Goal: Complete application form

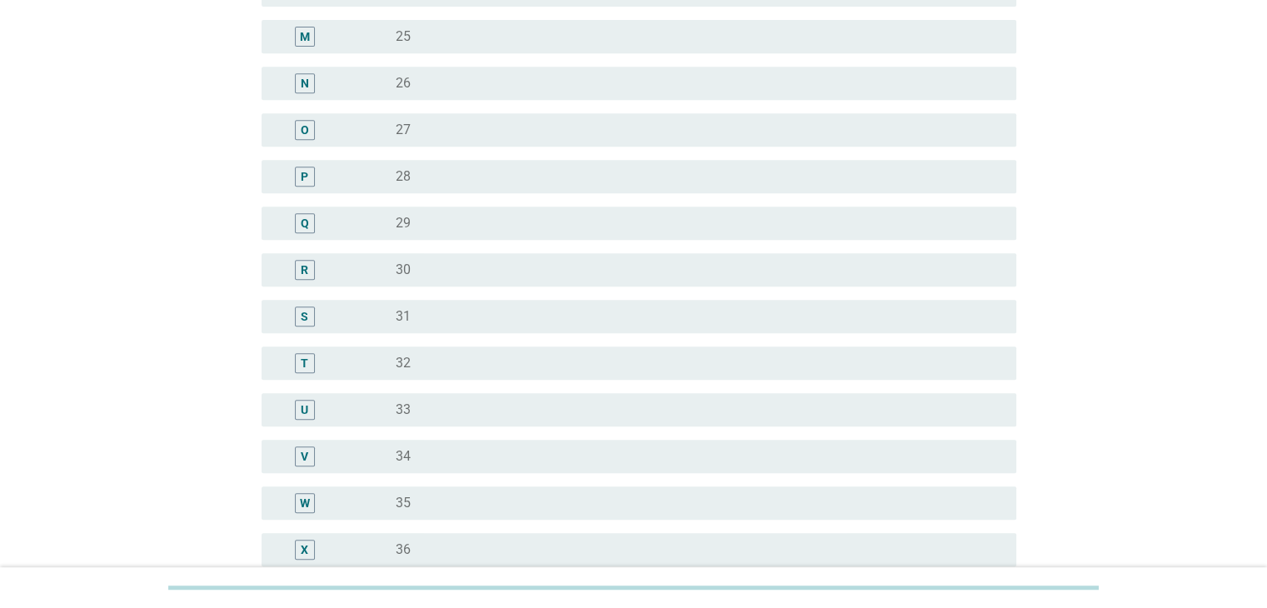
scroll to position [749, 0]
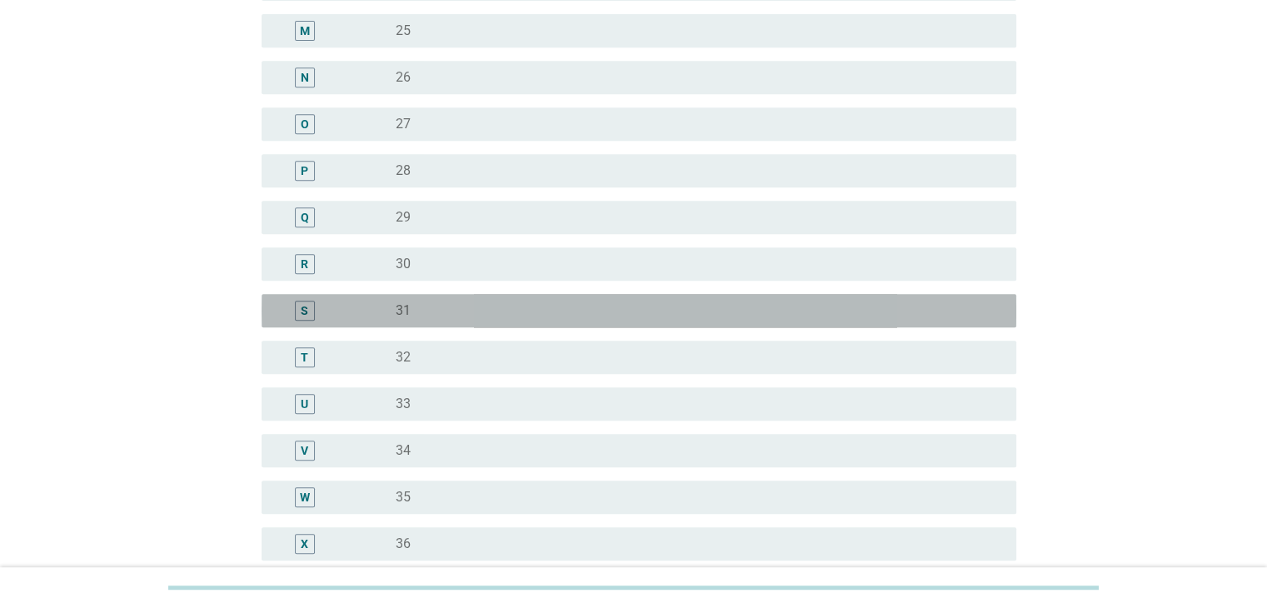
click at [308, 311] on div "S" at bounding box center [305, 311] width 20 height 20
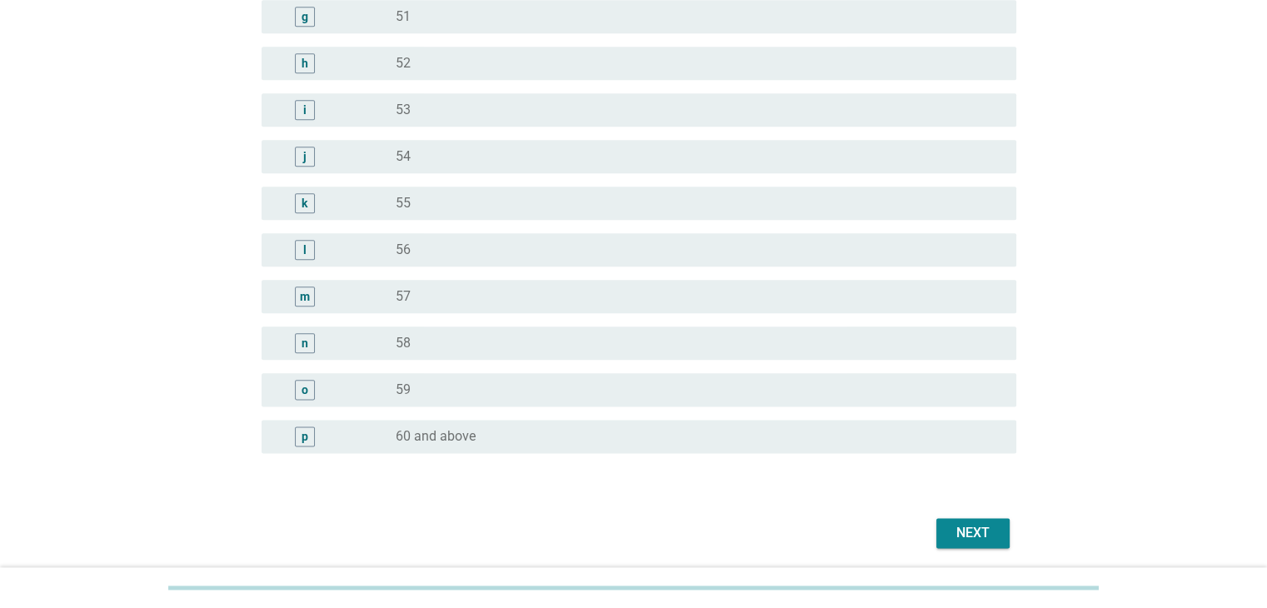
scroll to position [2035, 0]
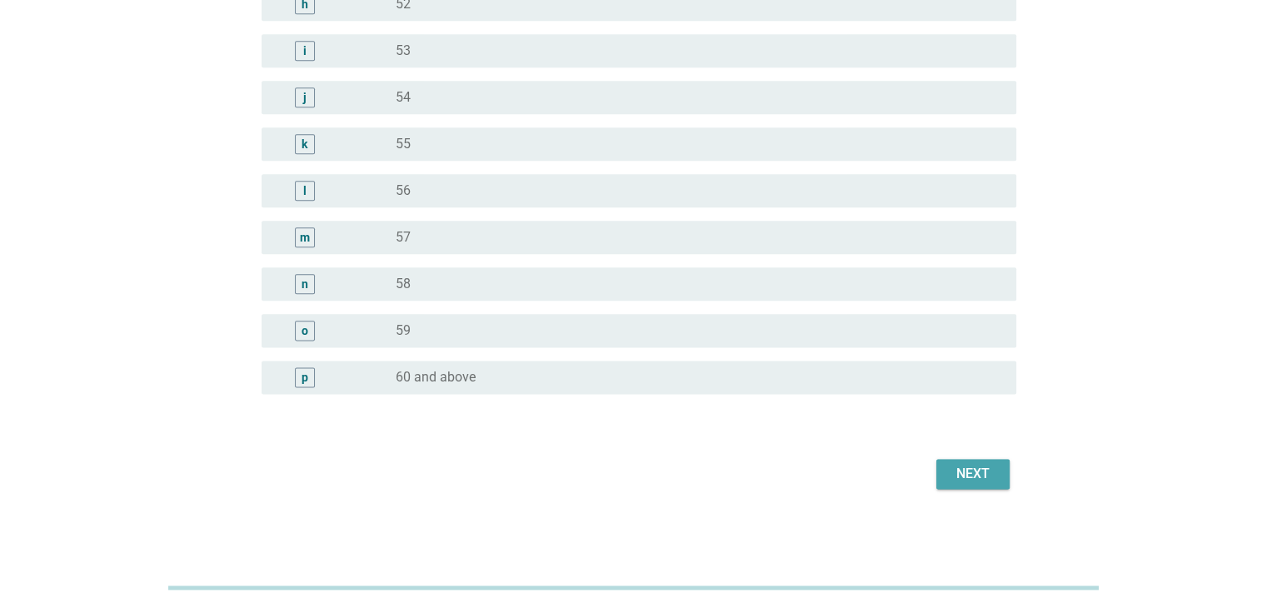
click at [986, 467] on div "Next" at bounding box center [972, 474] width 47 height 20
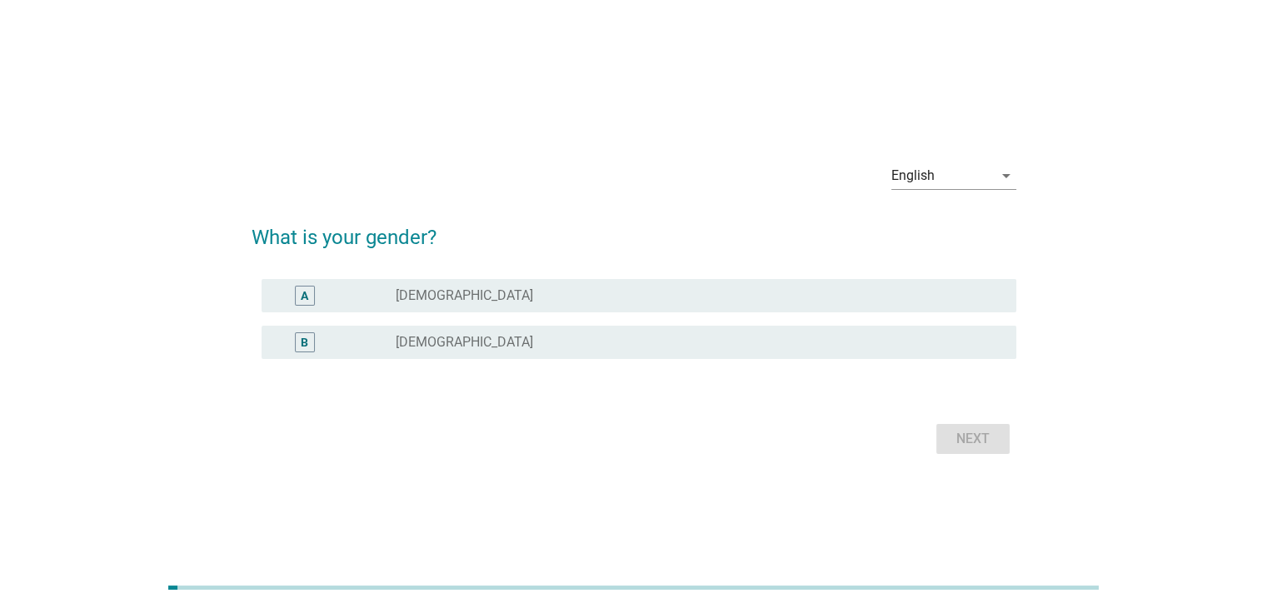
click at [546, 334] on div "radio_button_unchecked [DEMOGRAPHIC_DATA]" at bounding box center [692, 342] width 593 height 17
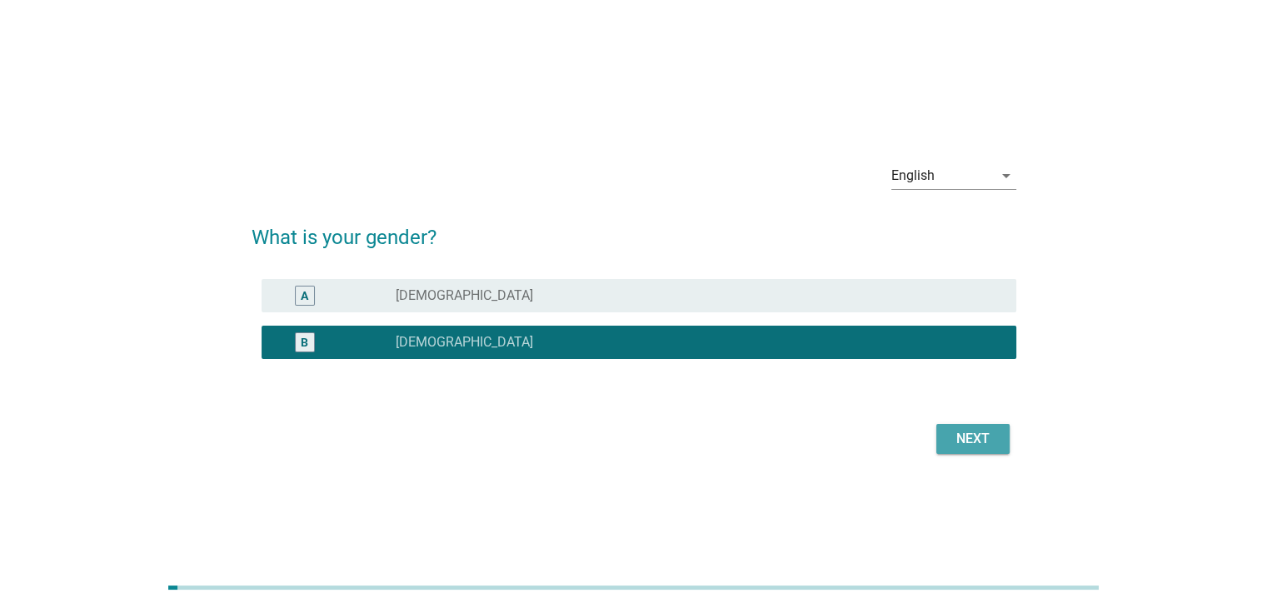
click at [957, 433] on div "Next" at bounding box center [972, 439] width 47 height 20
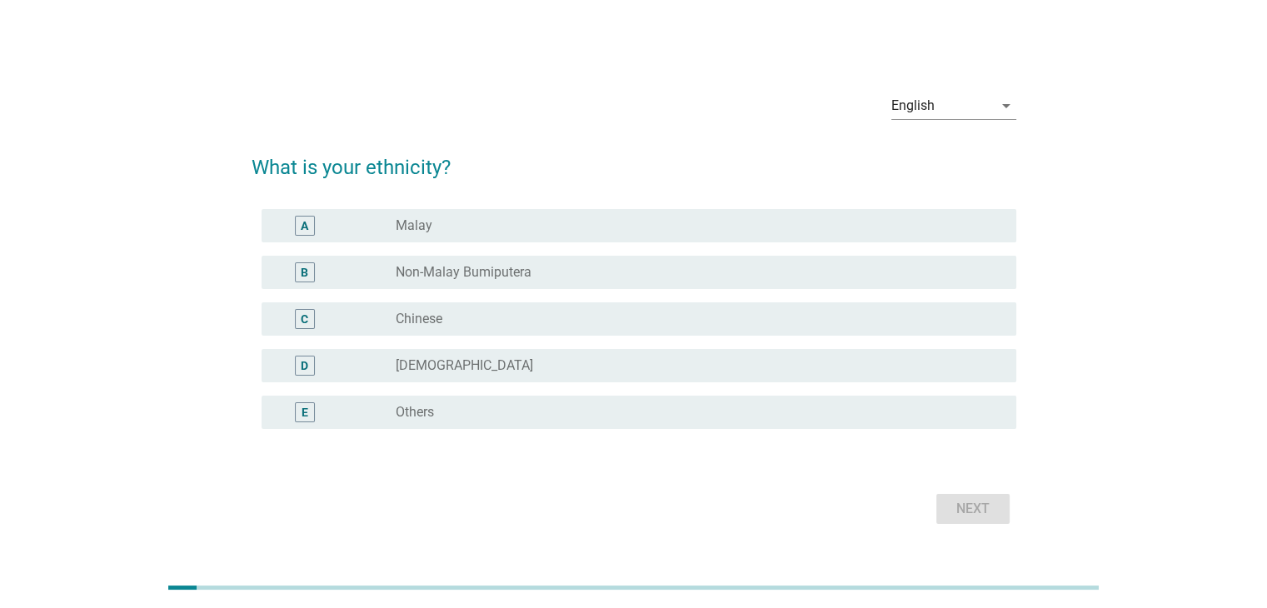
click at [600, 218] on div "radio_button_unchecked Malay" at bounding box center [692, 225] width 593 height 17
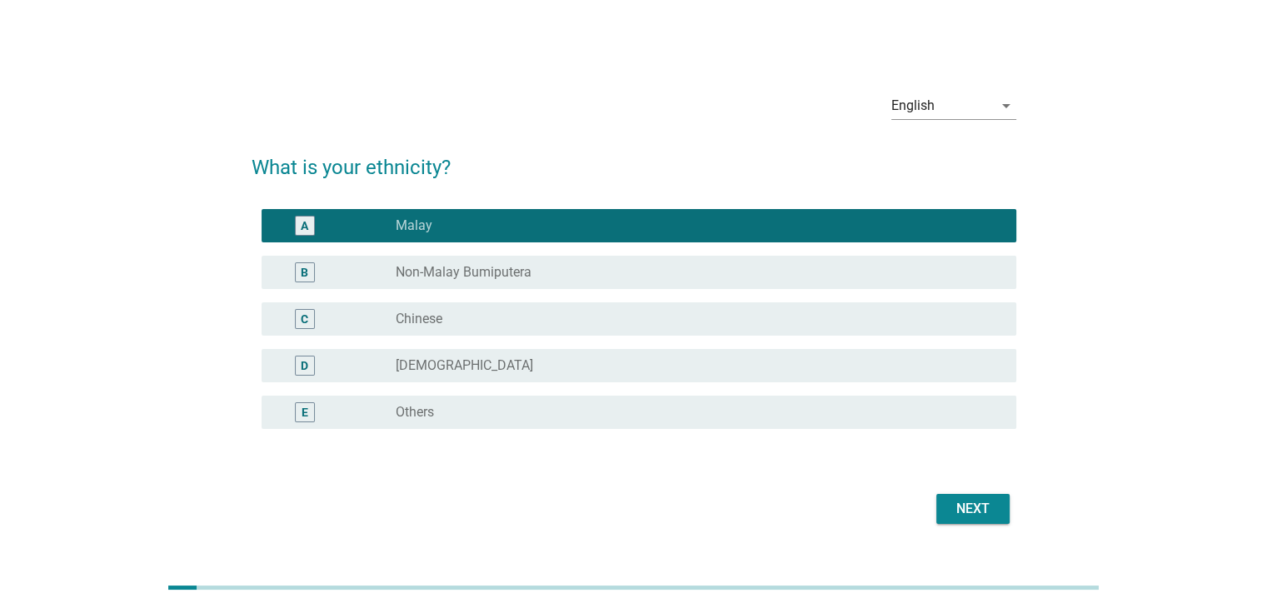
click at [979, 517] on div "Next" at bounding box center [972, 509] width 47 height 20
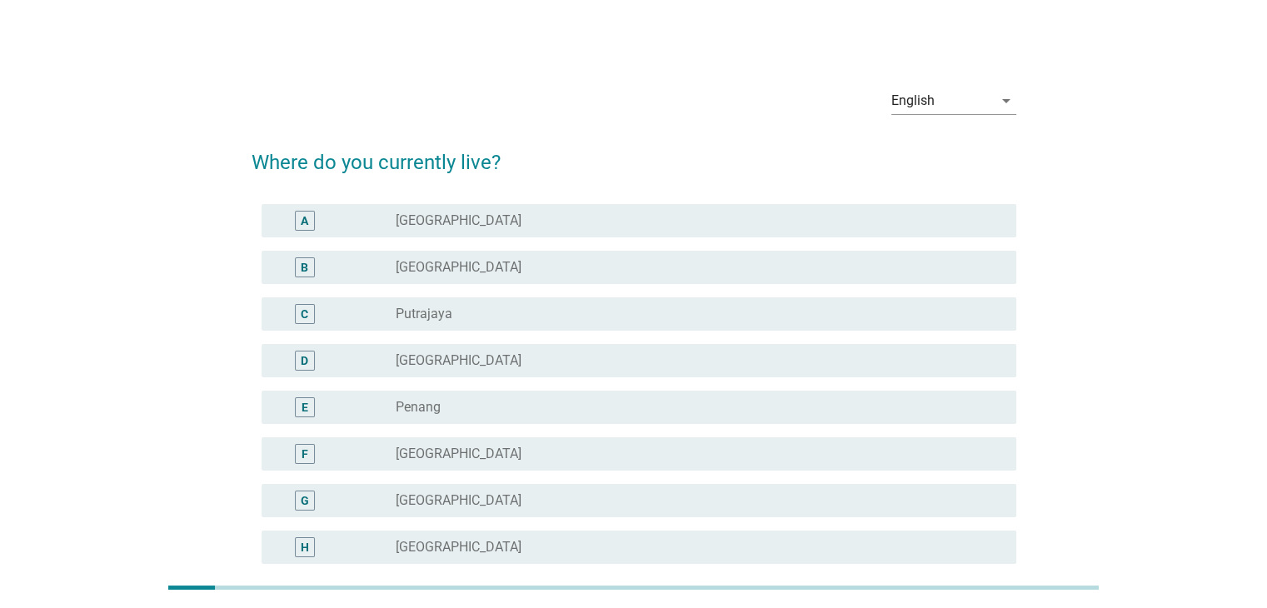
click at [621, 220] on div "radio_button_unchecked [GEOGRAPHIC_DATA]" at bounding box center [692, 220] width 593 height 17
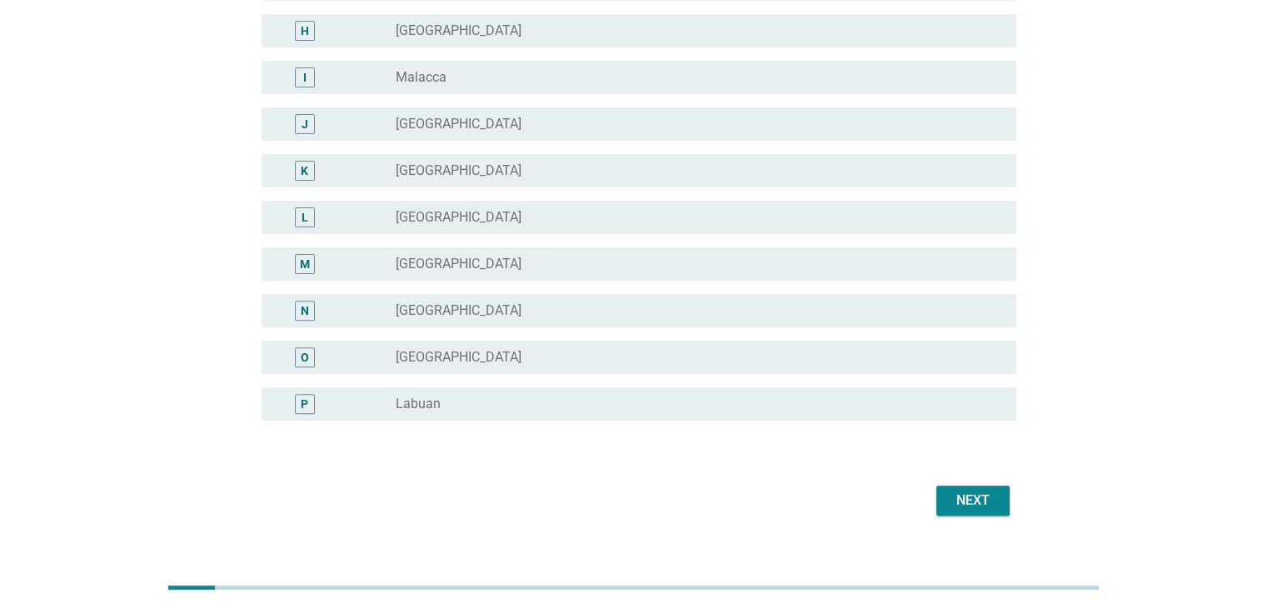
scroll to position [543, 0]
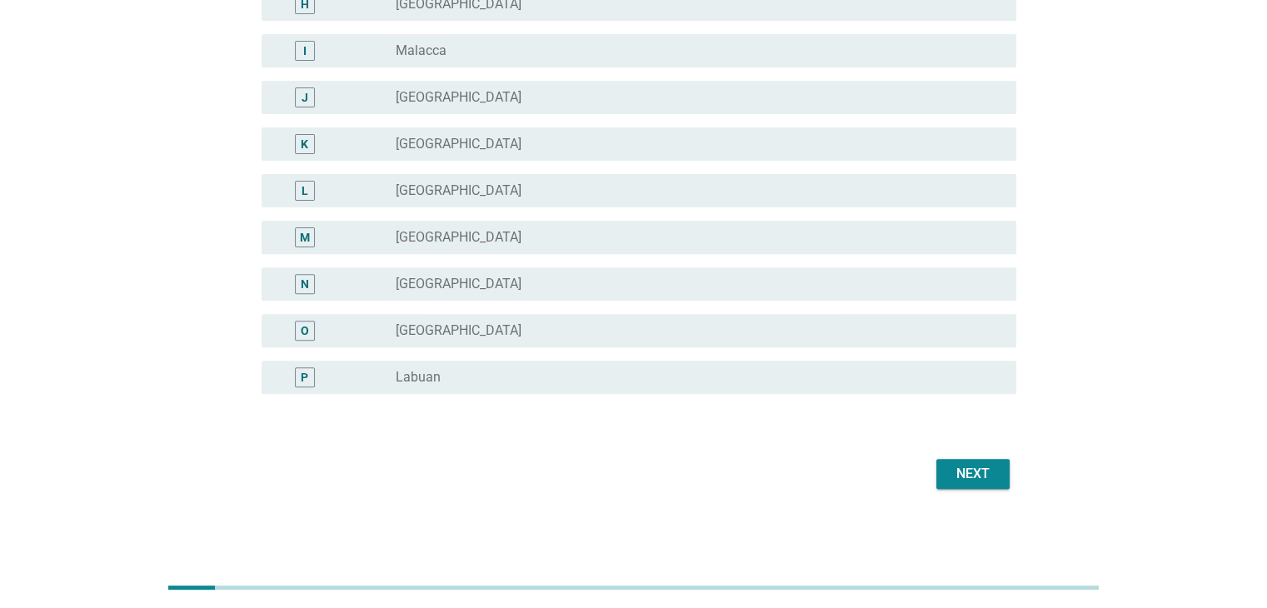
click at [964, 485] on button "Next" at bounding box center [972, 474] width 73 height 30
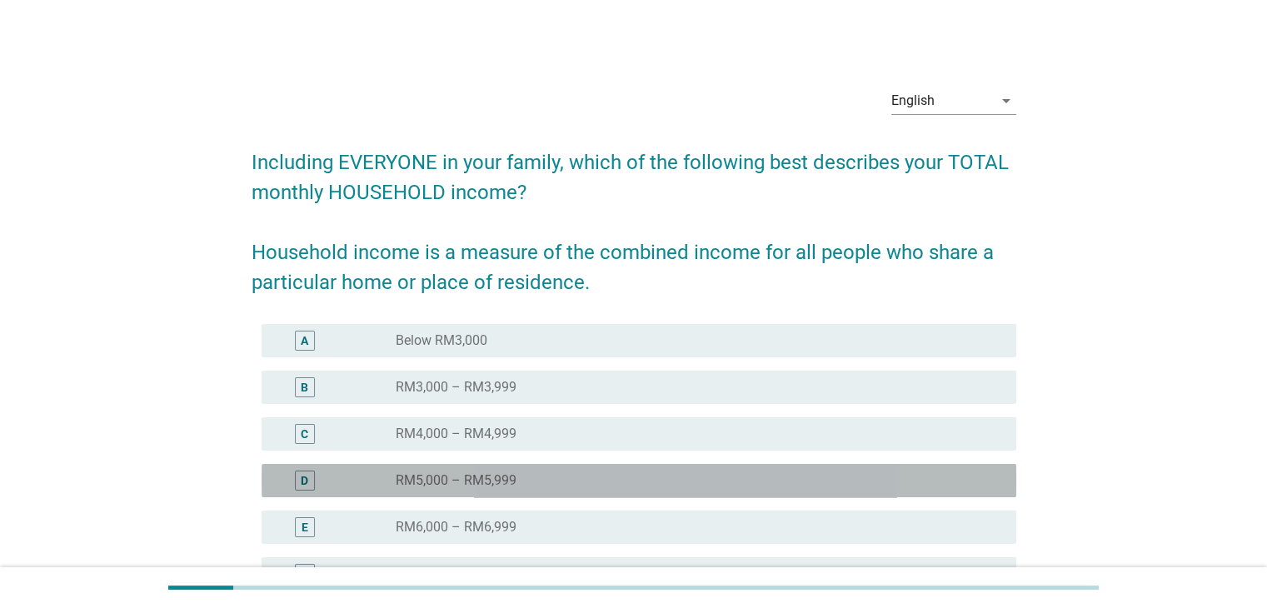
click at [547, 490] on div "radio_button_unchecked RM5,000 – RM5,999" at bounding box center [699, 481] width 606 height 20
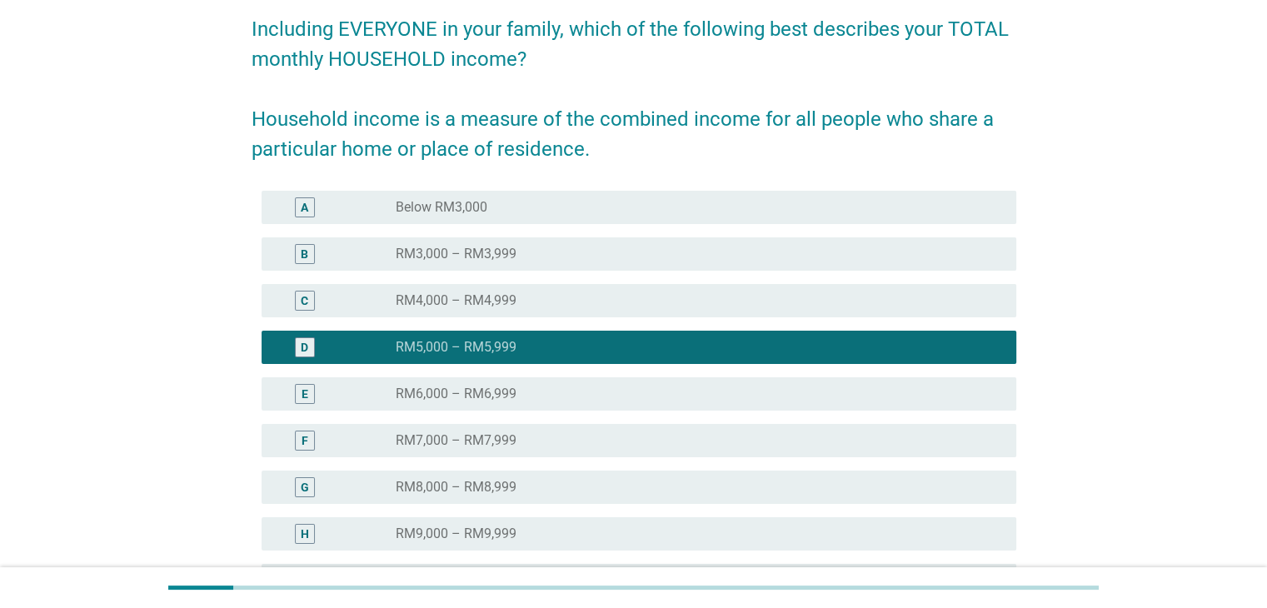
scroll to position [336, 0]
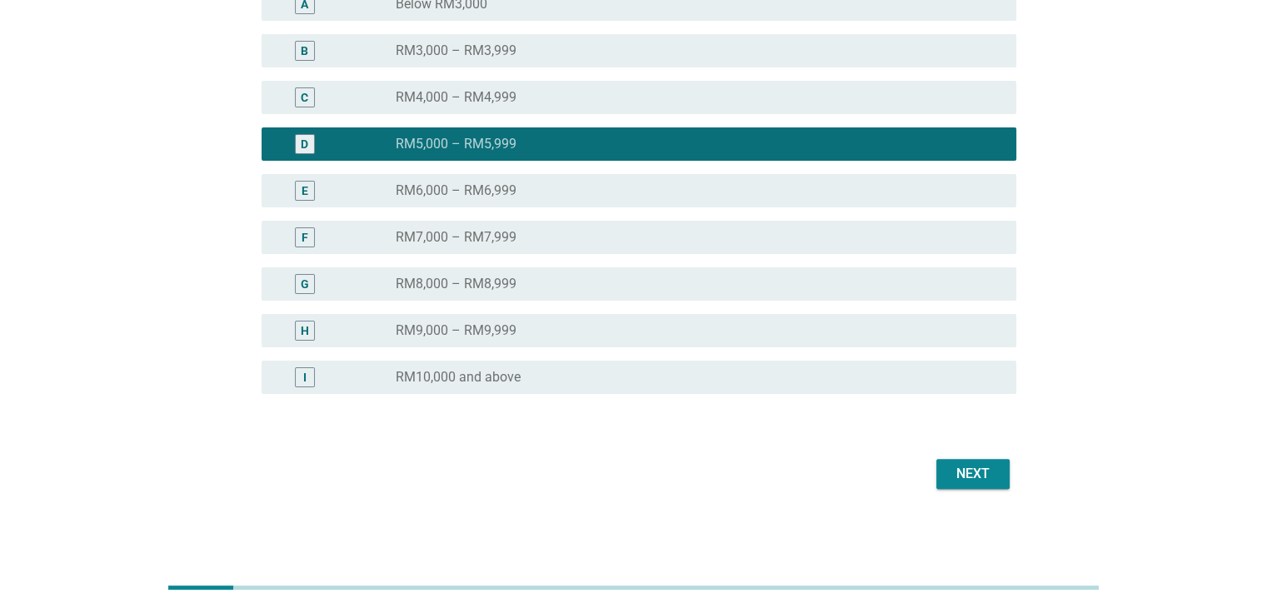
click at [962, 482] on div "Next" at bounding box center [972, 474] width 47 height 20
